Goal: Task Accomplishment & Management: Manage account settings

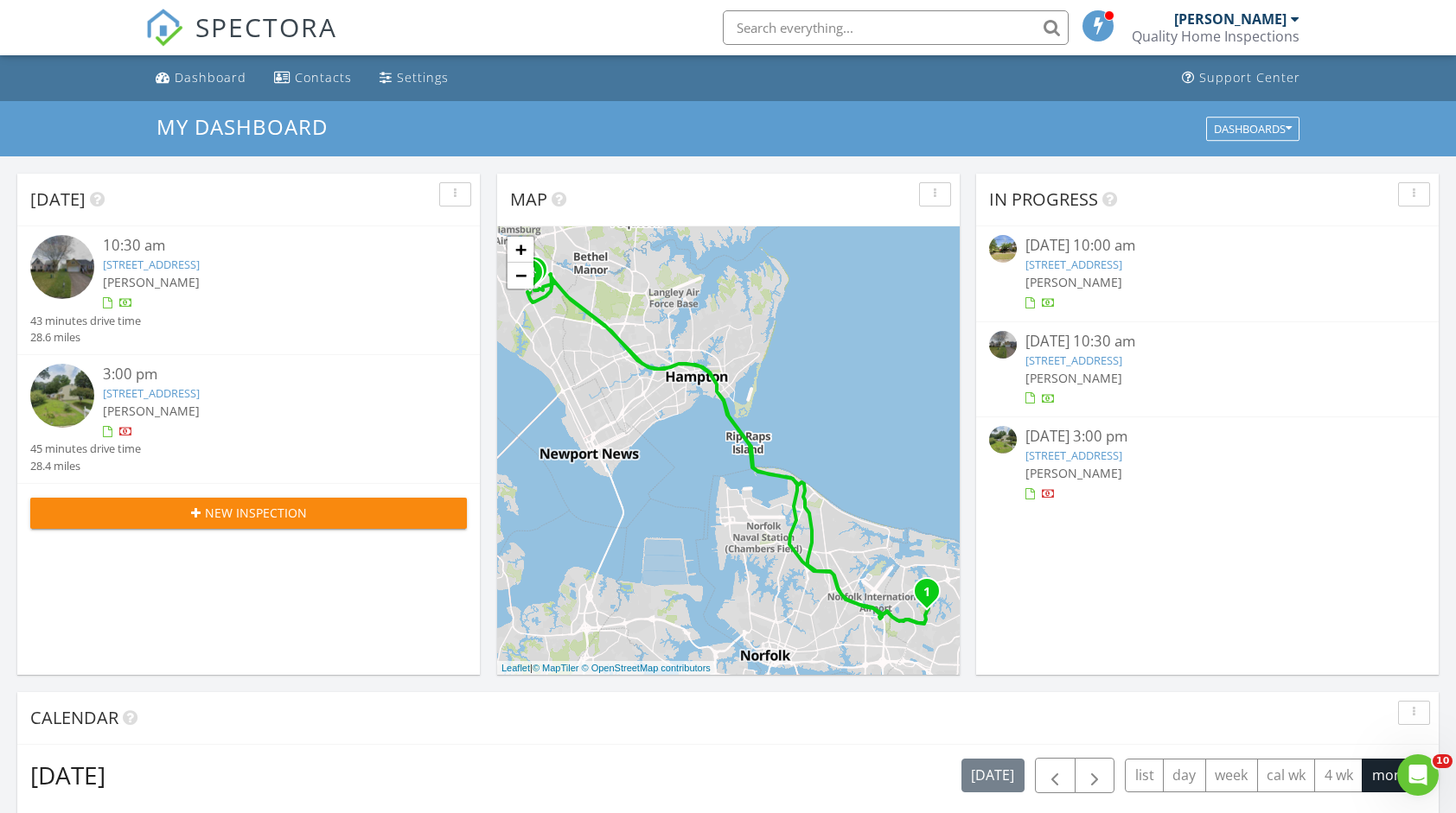
click at [1122, 353] on link "5236 Club Head Road , Va Beach , VA 23455" at bounding box center [1073, 361] width 97 height 16
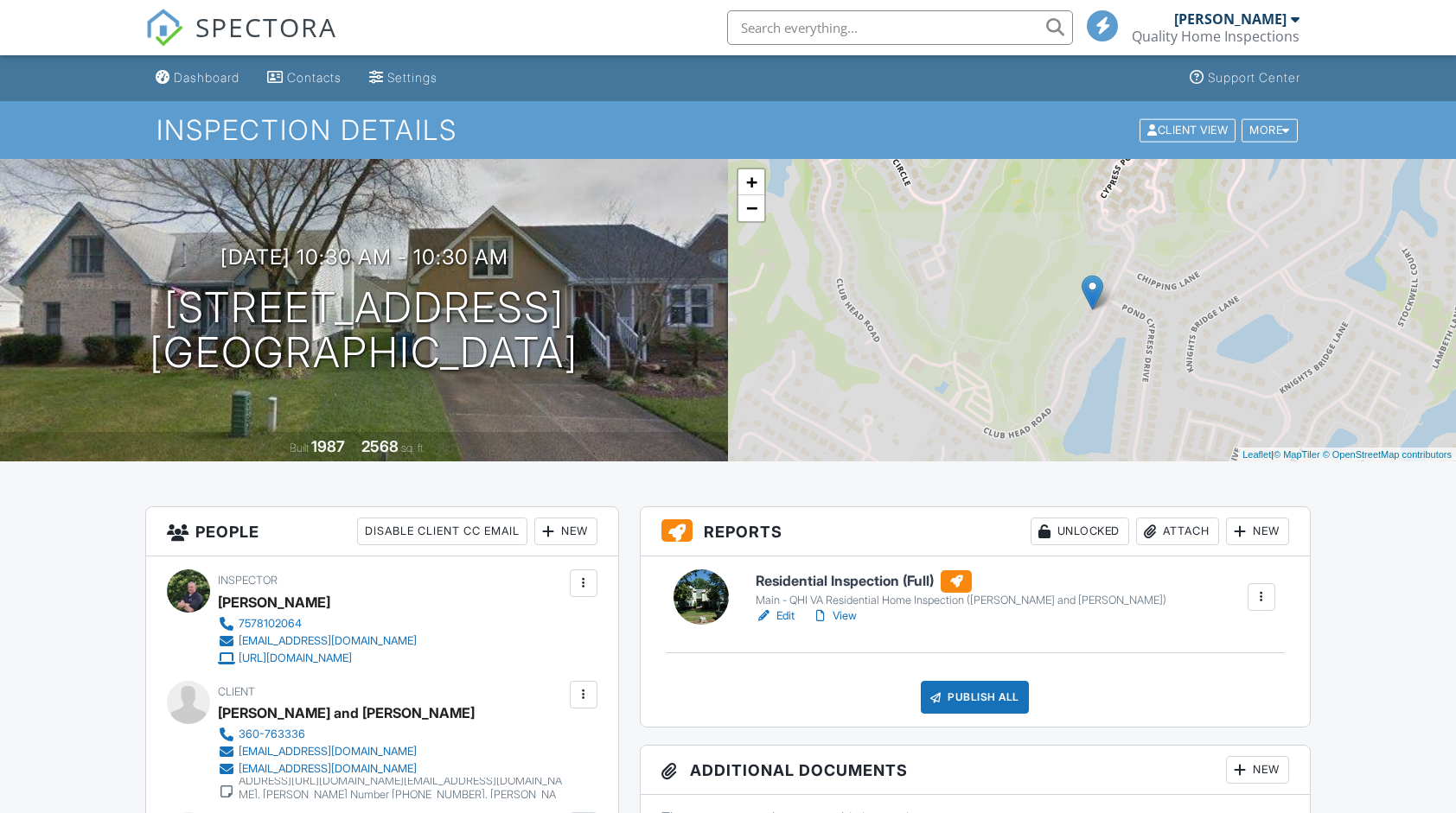
click at [785, 615] on link "Edit" at bounding box center [775, 616] width 39 height 18
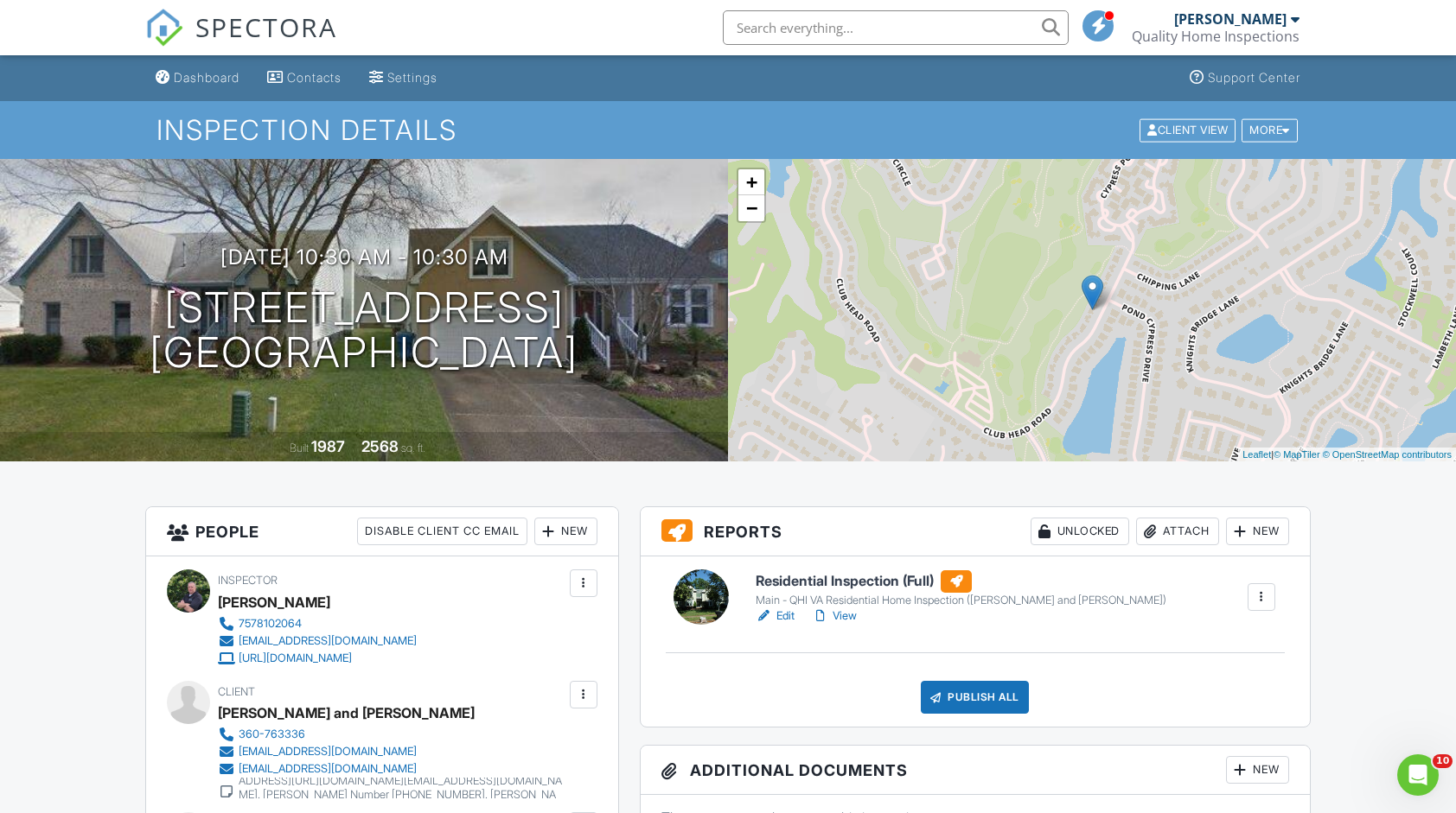
click at [776, 613] on link "Edit" at bounding box center [775, 616] width 39 height 18
click at [784, 617] on link "Edit" at bounding box center [775, 616] width 39 height 18
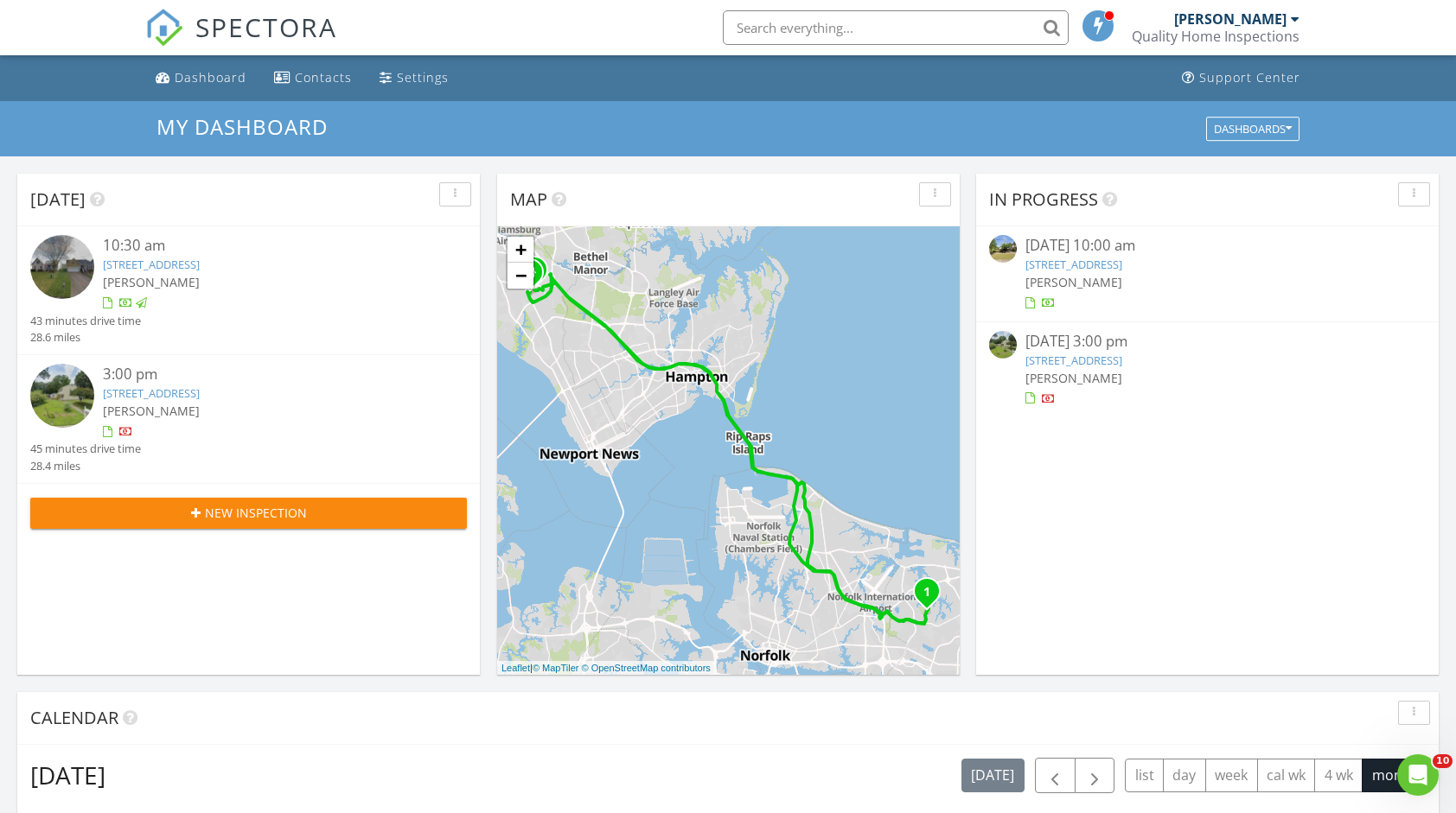
click at [1122, 360] on link "[STREET_ADDRESS]" at bounding box center [1073, 361] width 97 height 16
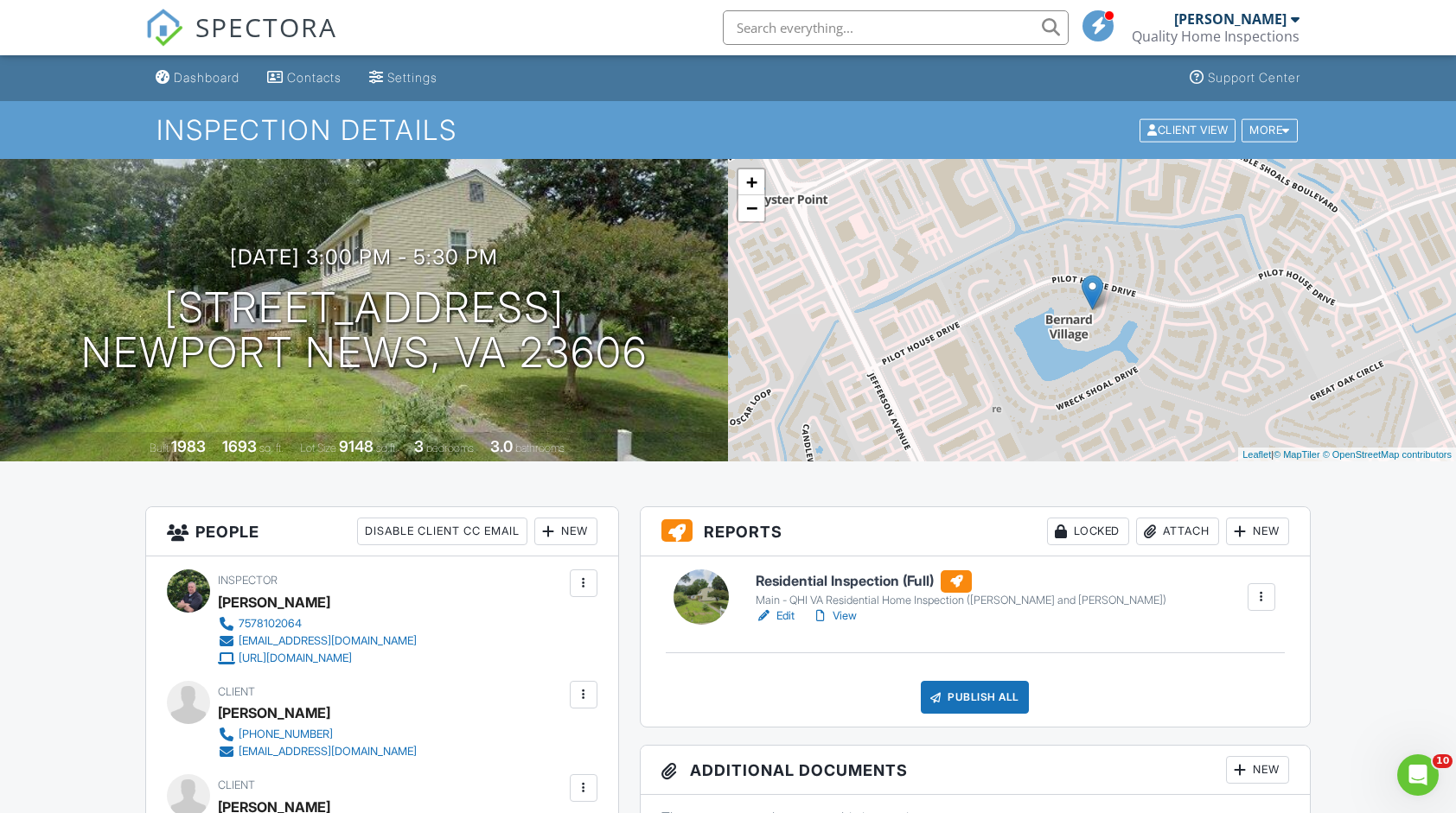
click at [778, 610] on link "Edit" at bounding box center [775, 616] width 39 height 18
